Goal: Obtain resource: Download file/media

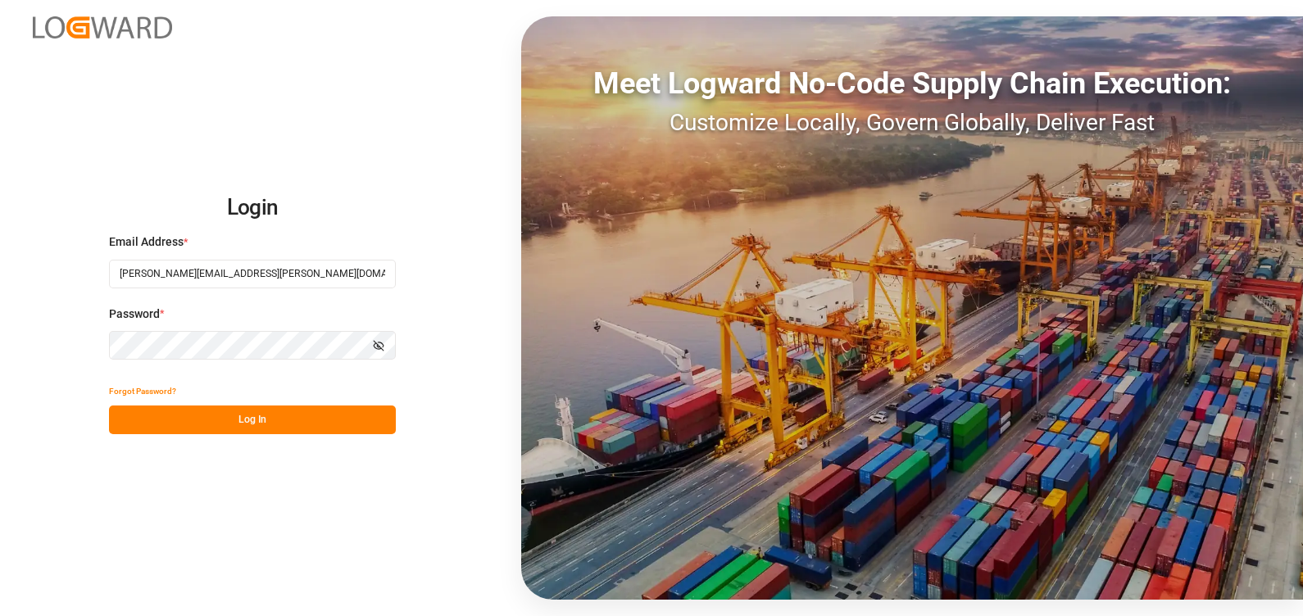
click at [307, 421] on button "Log In" at bounding box center [252, 420] width 287 height 29
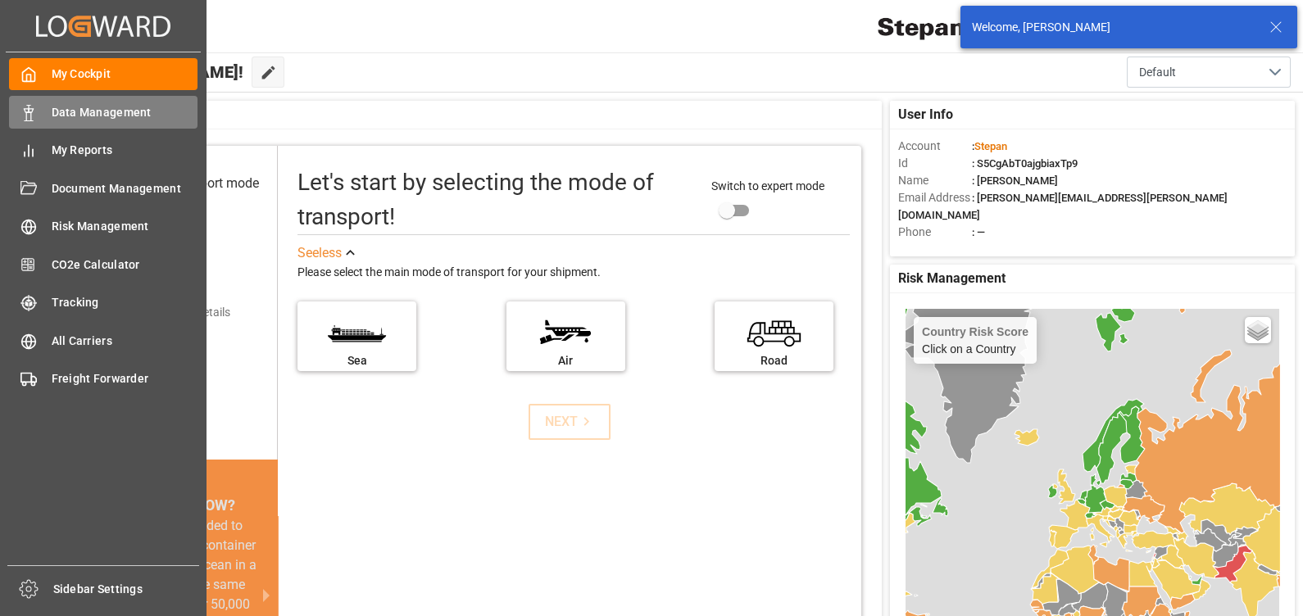
click at [90, 116] on span "Data Management" at bounding box center [125, 112] width 147 height 17
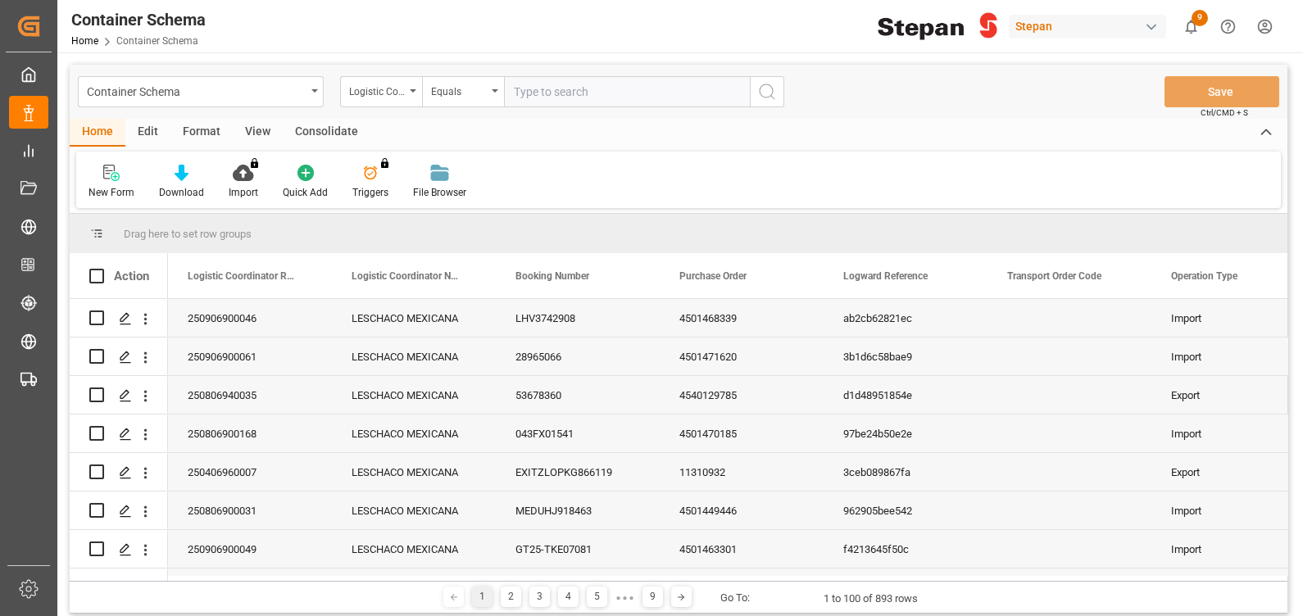
click at [532, 89] on input "text" at bounding box center [627, 91] width 246 height 31
type input "250806900565"
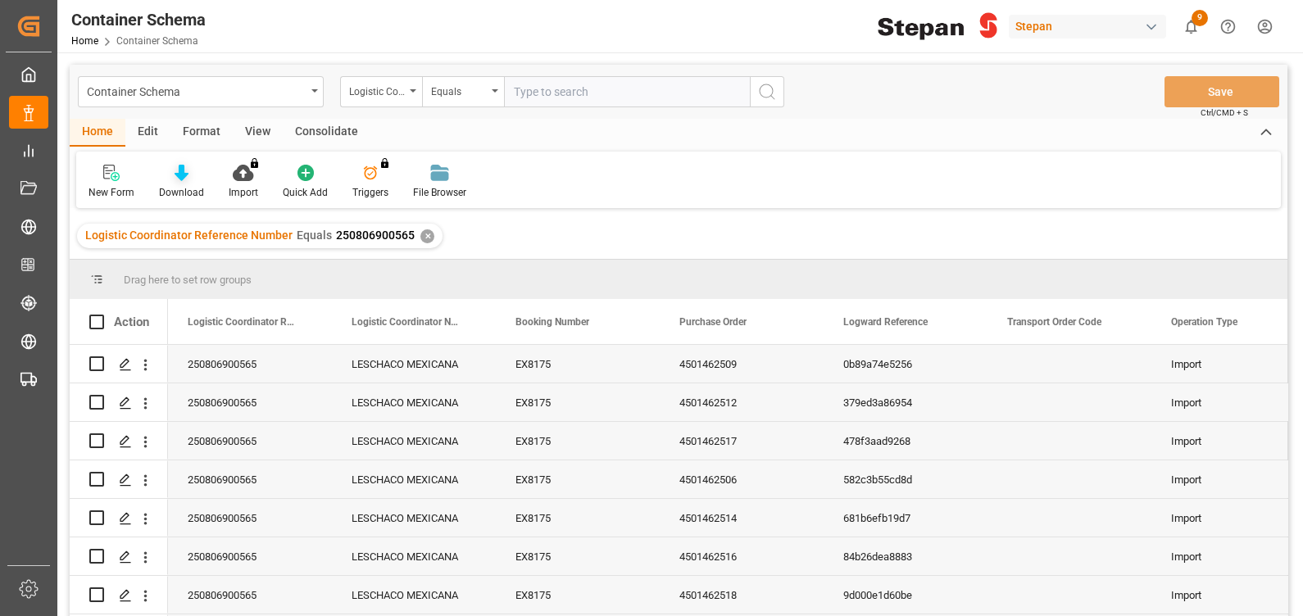
click at [184, 184] on div "Download" at bounding box center [182, 182] width 70 height 36
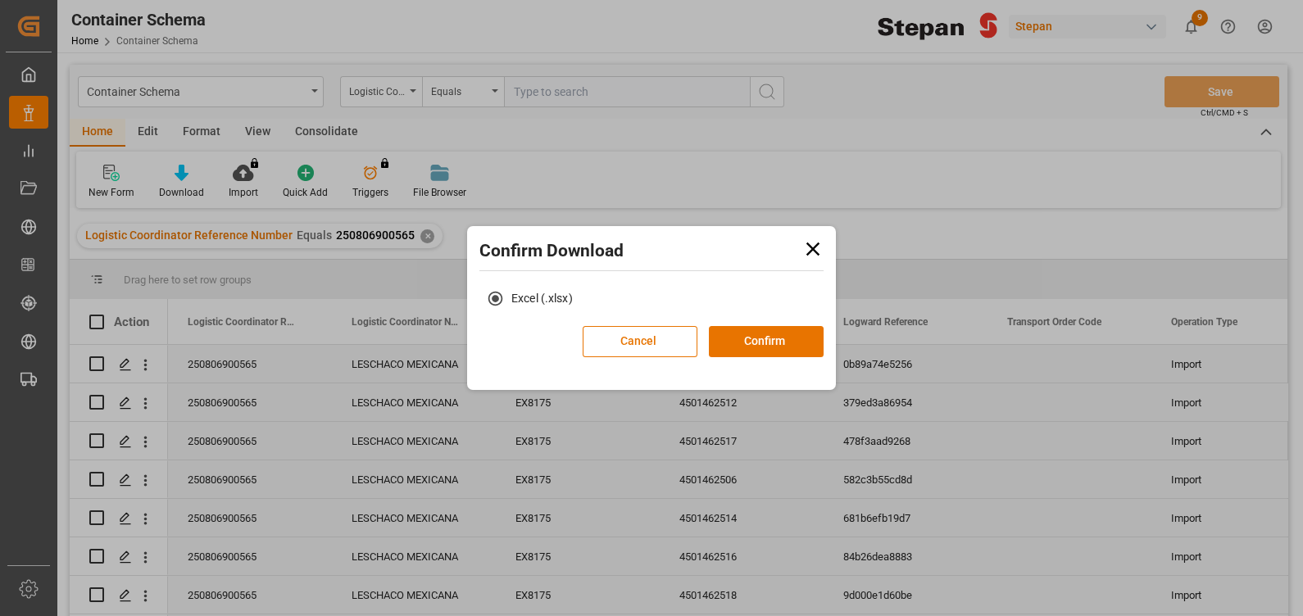
click at [812, 246] on icon at bounding box center [813, 249] width 23 height 23
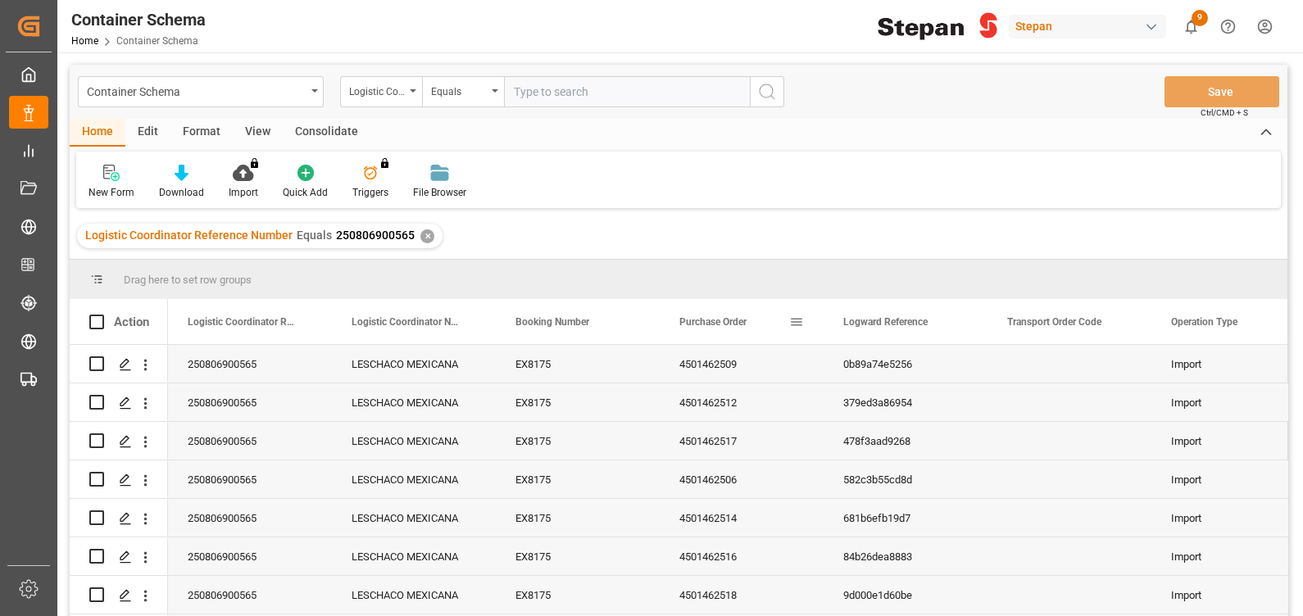
click at [717, 316] on span "Purchase Order" at bounding box center [713, 321] width 67 height 11
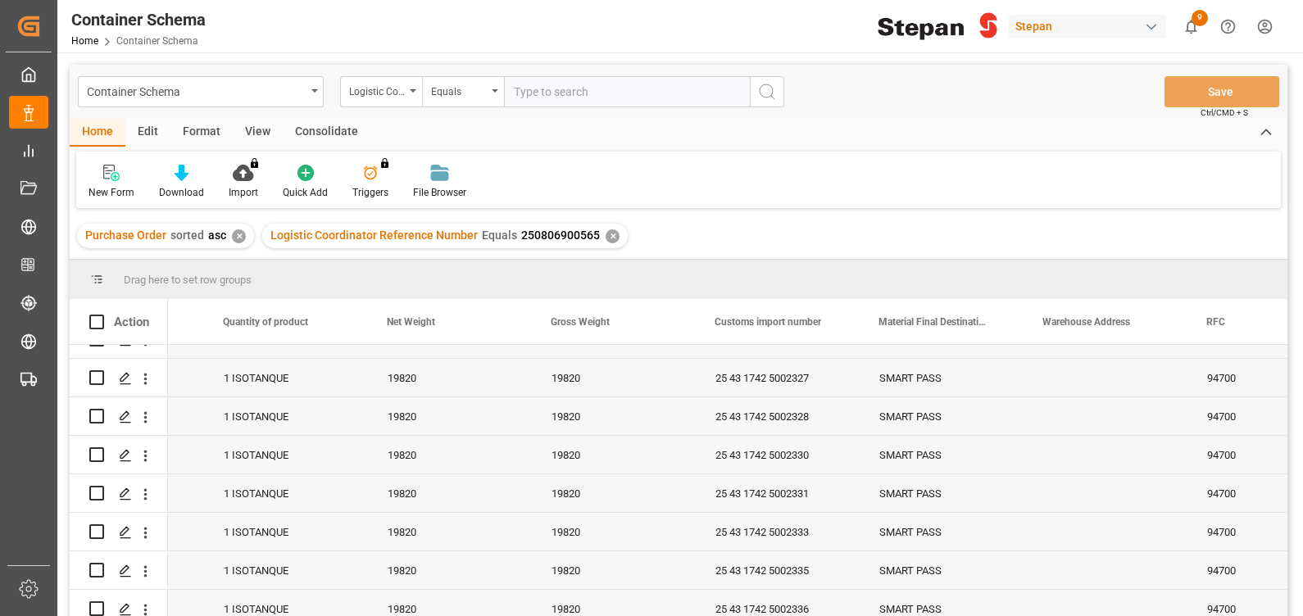
scroll to position [225, 0]
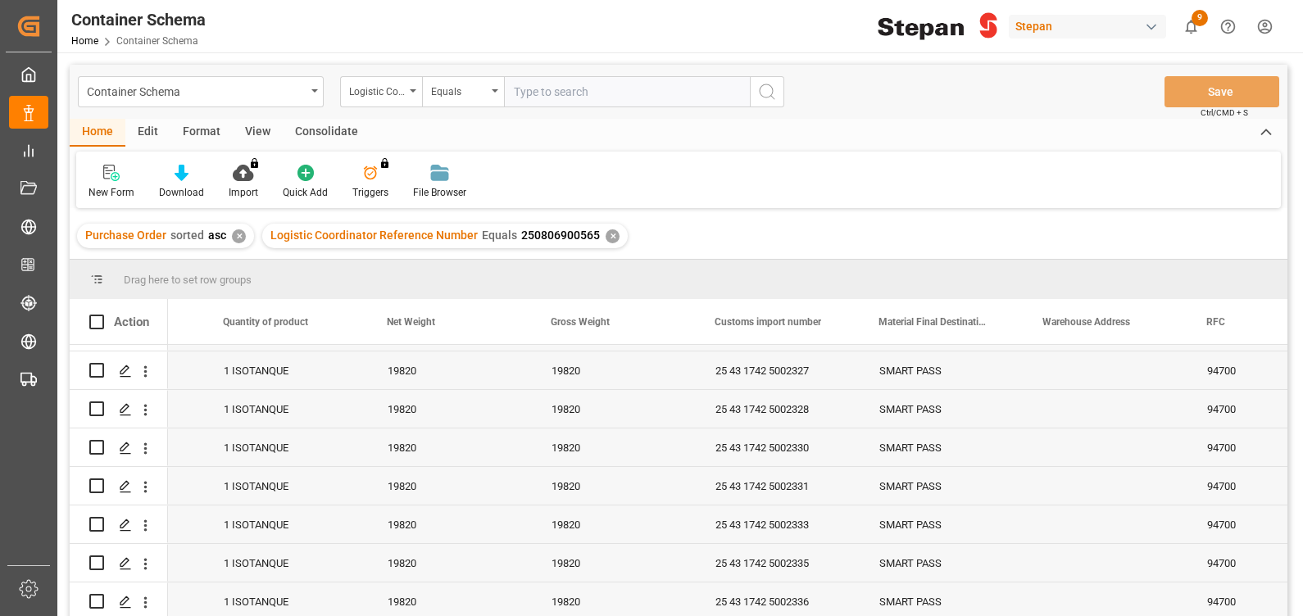
click at [606, 234] on div "✕" at bounding box center [613, 237] width 14 height 14
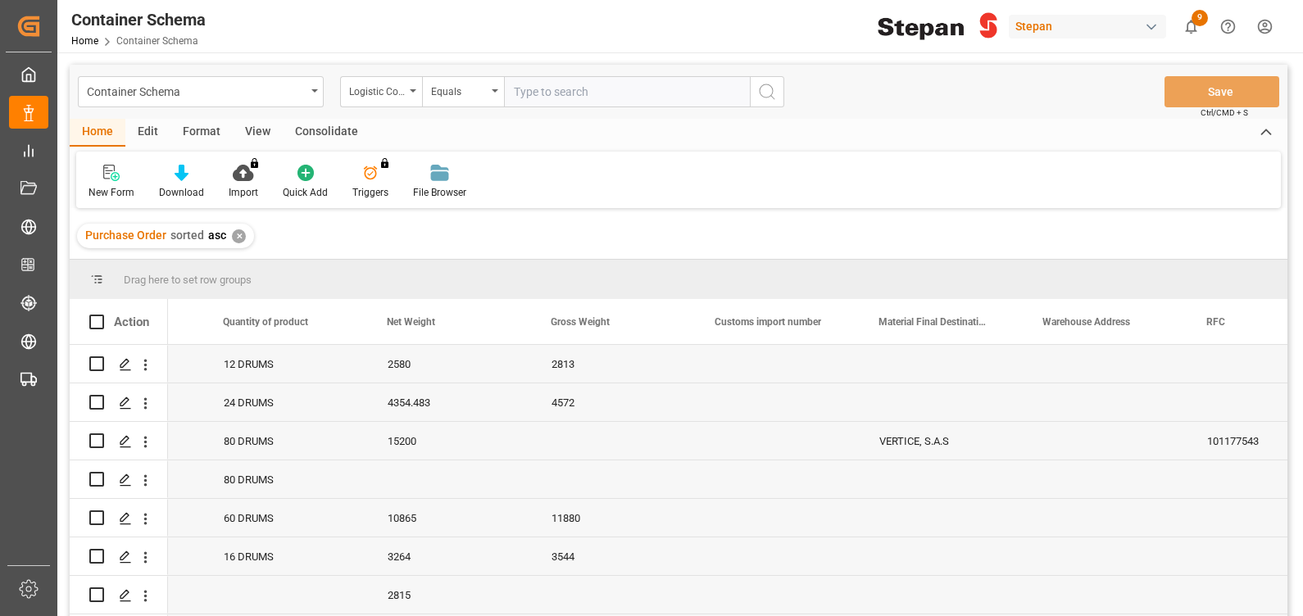
click at [555, 94] on input "text" at bounding box center [627, 91] width 246 height 31
paste input "250806900030"
type input "250806900030"
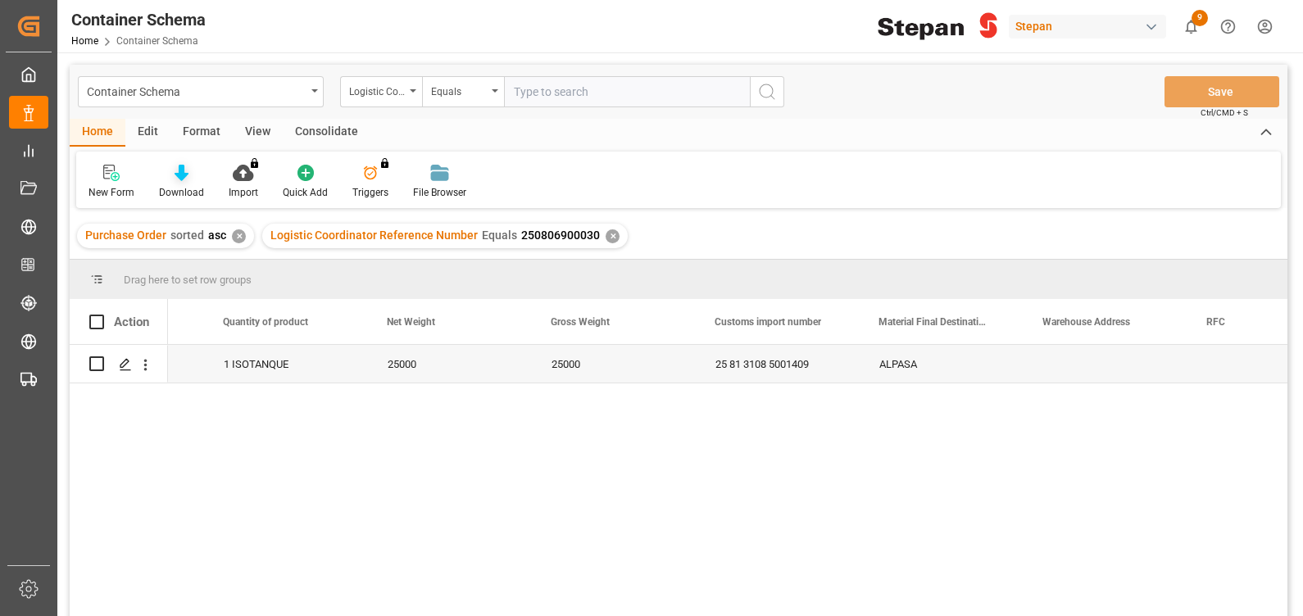
click at [175, 180] on icon at bounding box center [182, 173] width 14 height 16
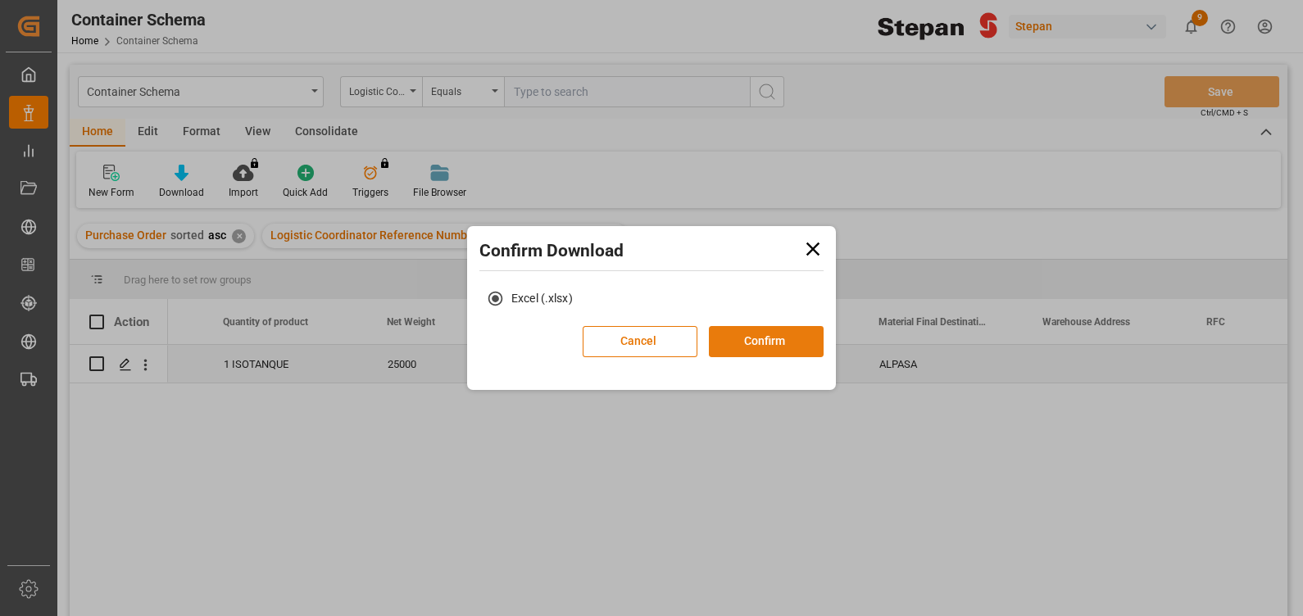
click at [769, 336] on button "Confirm" at bounding box center [766, 341] width 115 height 31
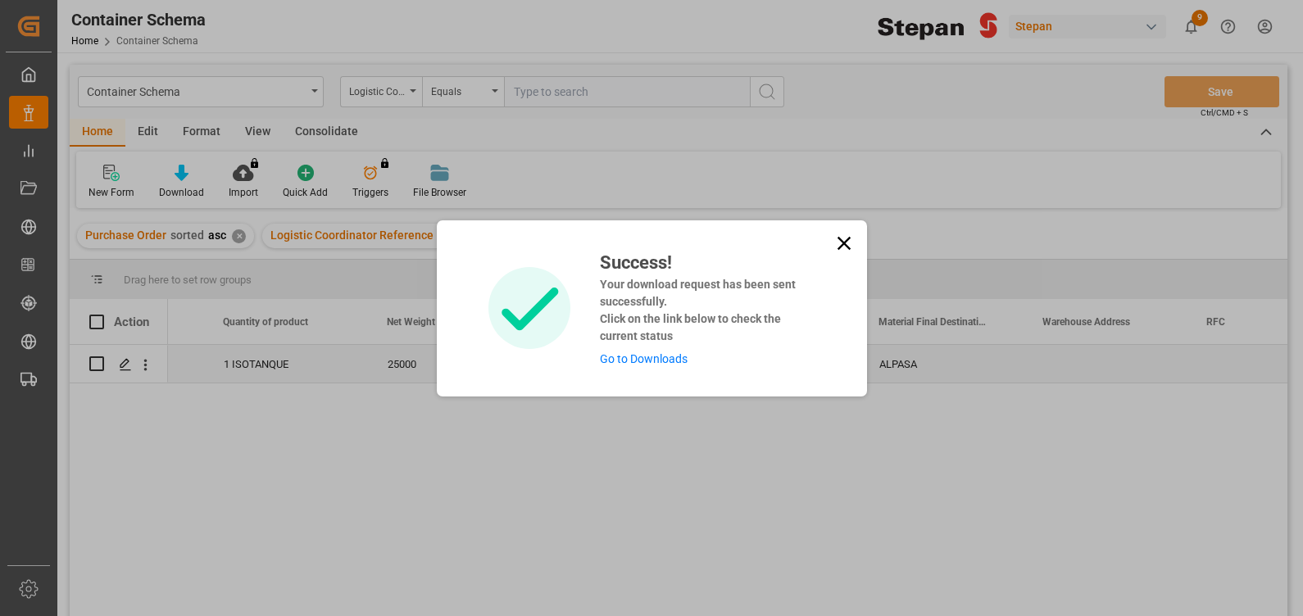
click at [642, 353] on link "Go to Downloads" at bounding box center [644, 358] width 88 height 13
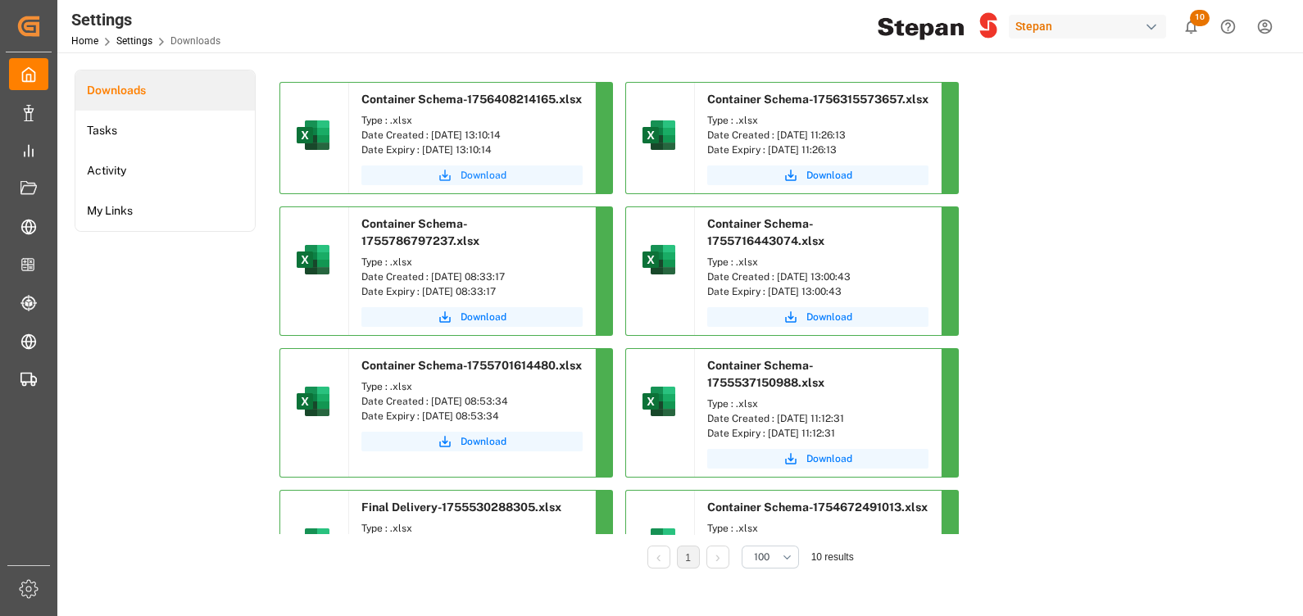
click at [459, 172] on button "Download" at bounding box center [472, 176] width 221 height 20
